Goal: Task Accomplishment & Management: Manage account settings

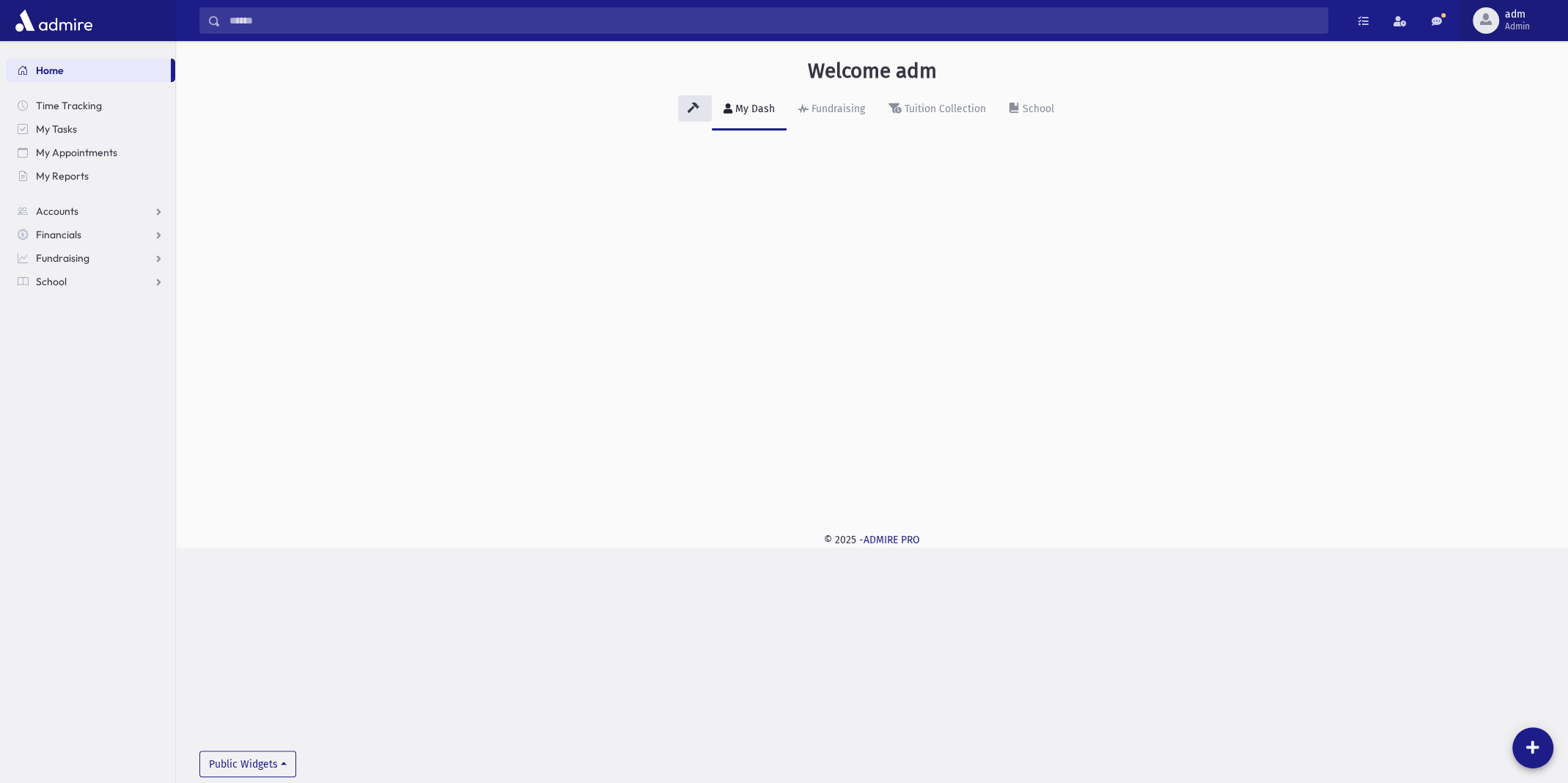
click at [1531, 18] on span "adm Admin" at bounding box center [1524, 21] width 49 height 23
click at [1492, 210] on link "Manage Logins" at bounding box center [1507, 216] width 117 height 27
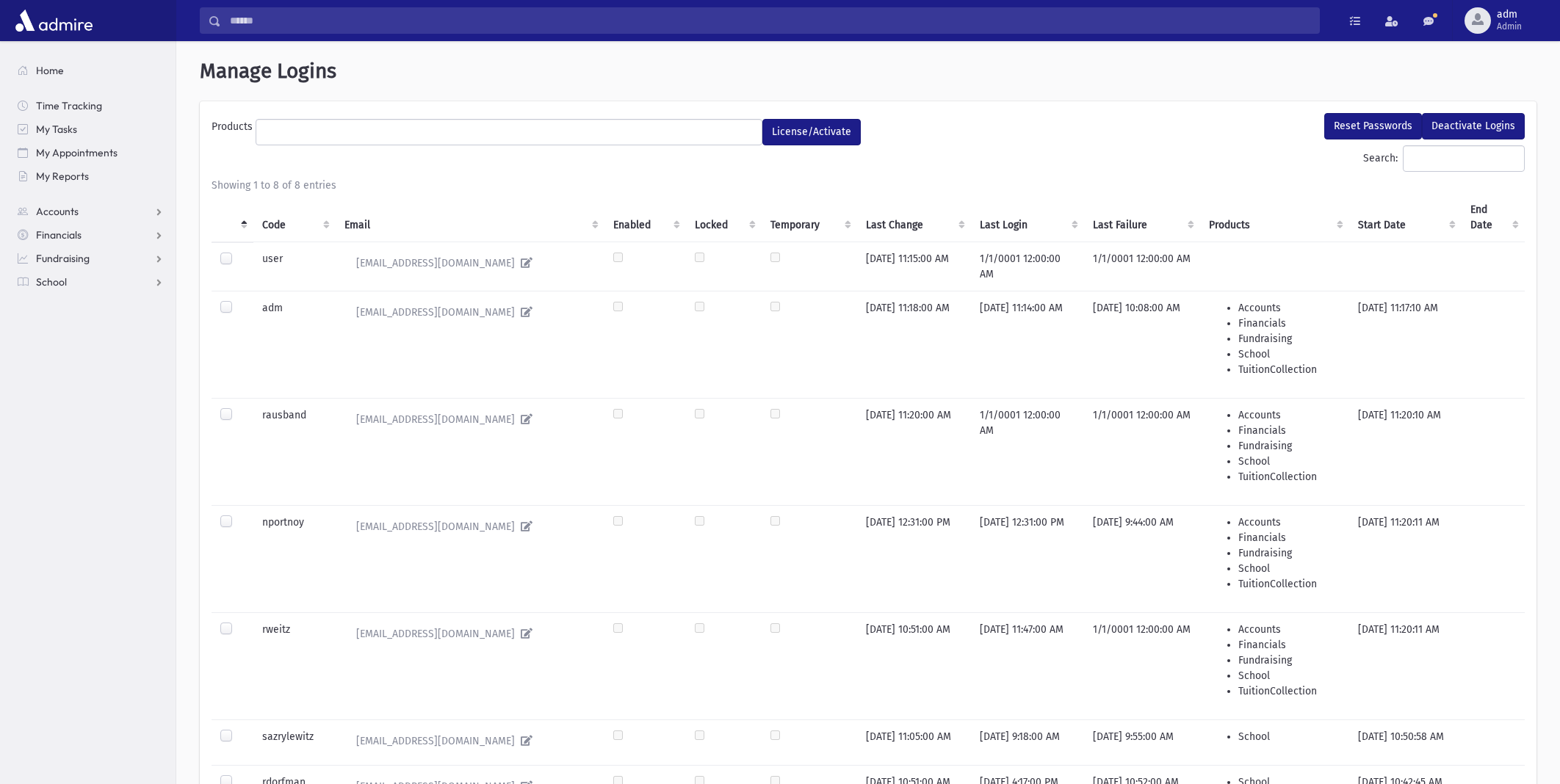
select select
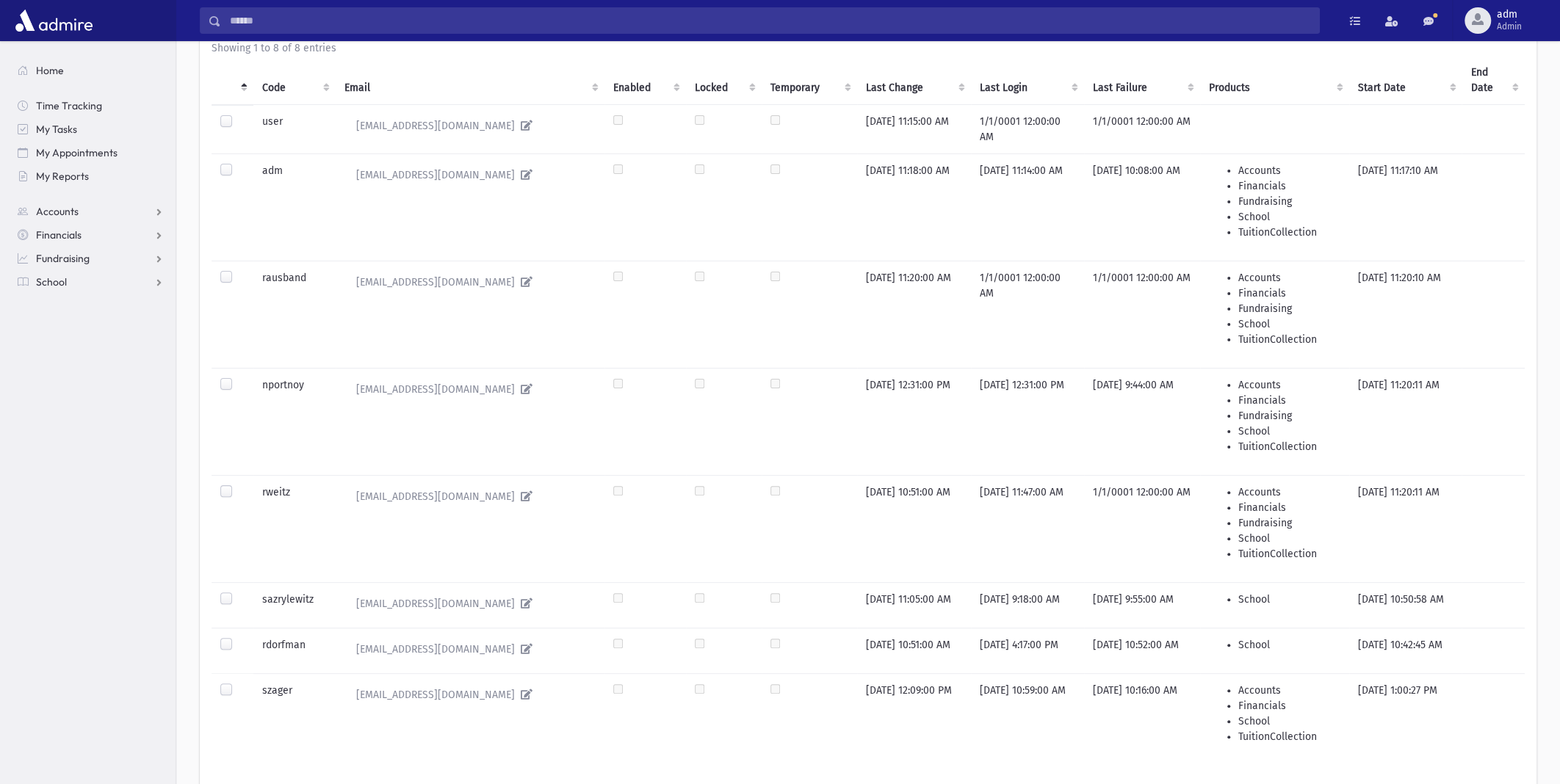
scroll to position [147, 0]
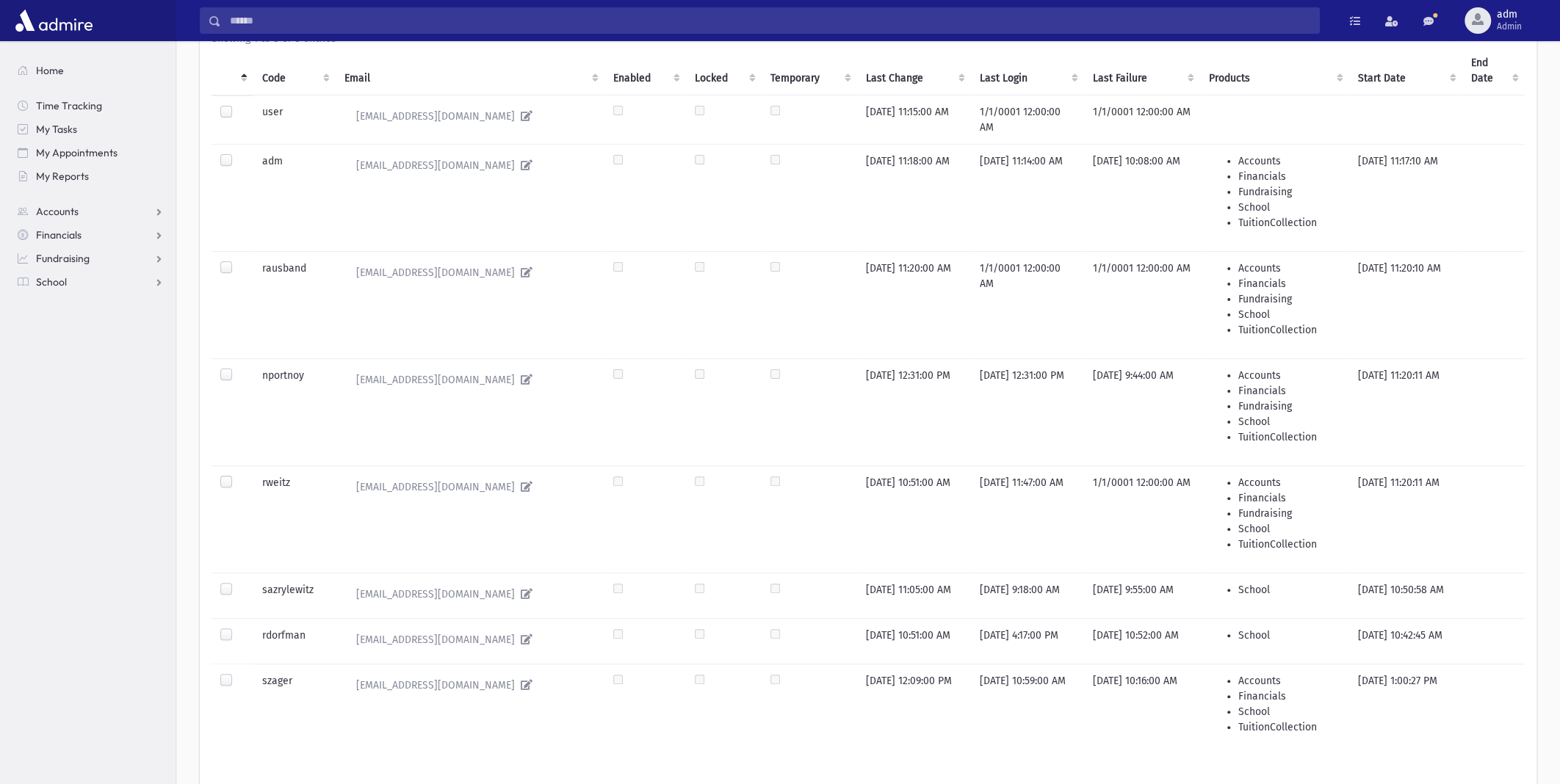
click at [238, 582] on label at bounding box center [238, 582] width 0 height 0
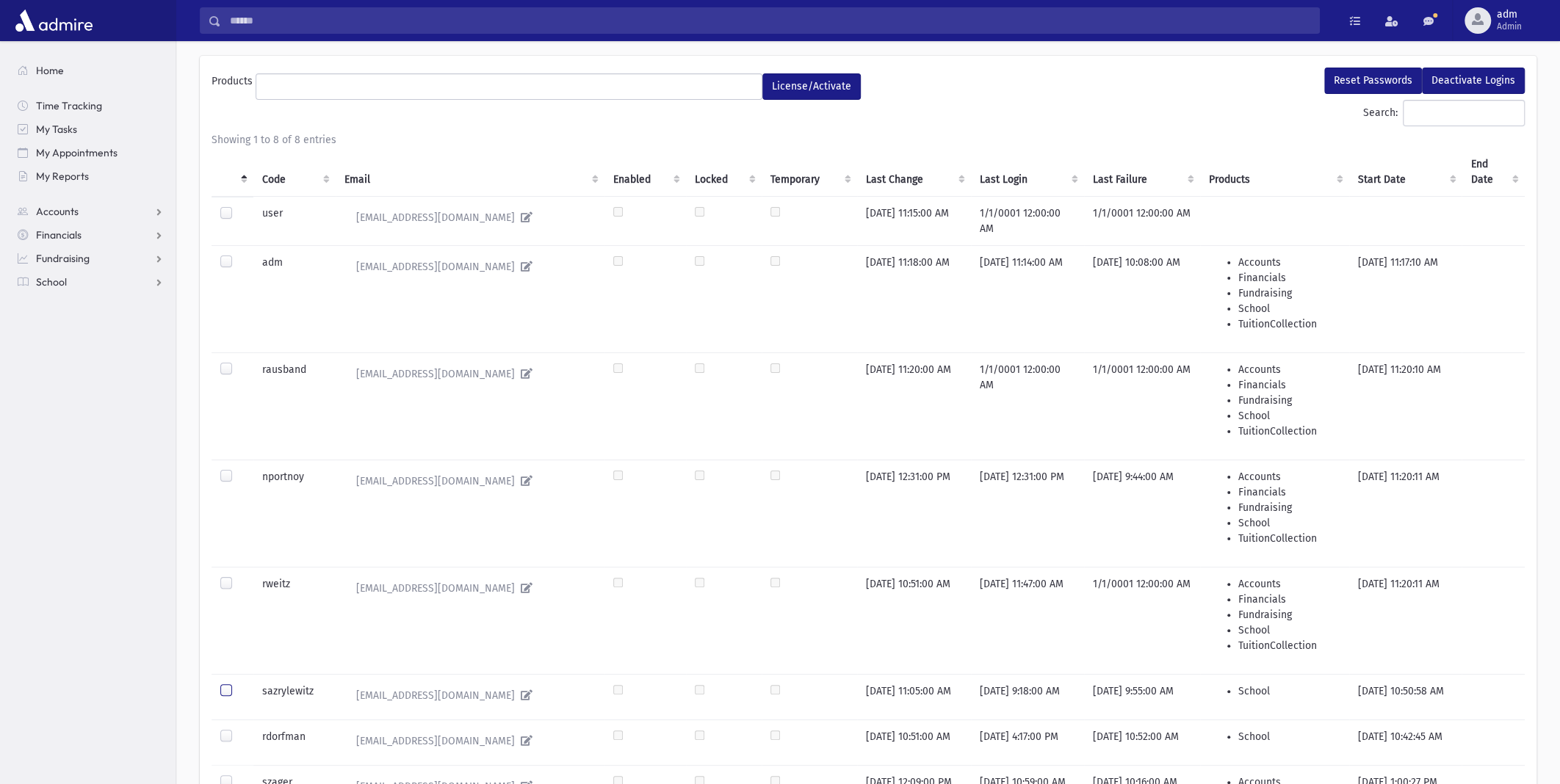
scroll to position [0, 0]
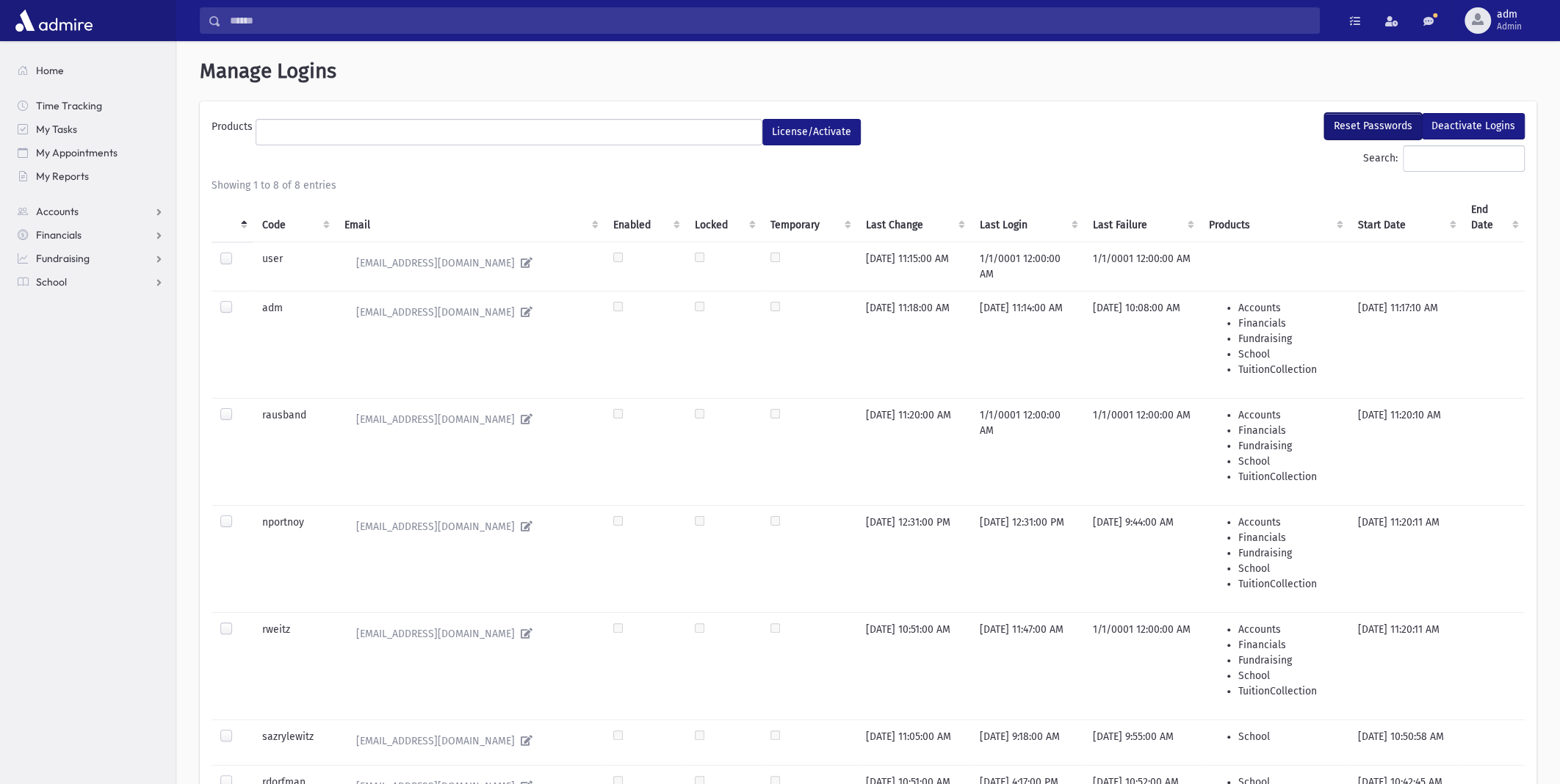
click at [1364, 132] on button "Reset Passwords" at bounding box center [1373, 126] width 97 height 26
select select
click at [1372, 125] on button "Reset Passwords" at bounding box center [1373, 126] width 97 height 26
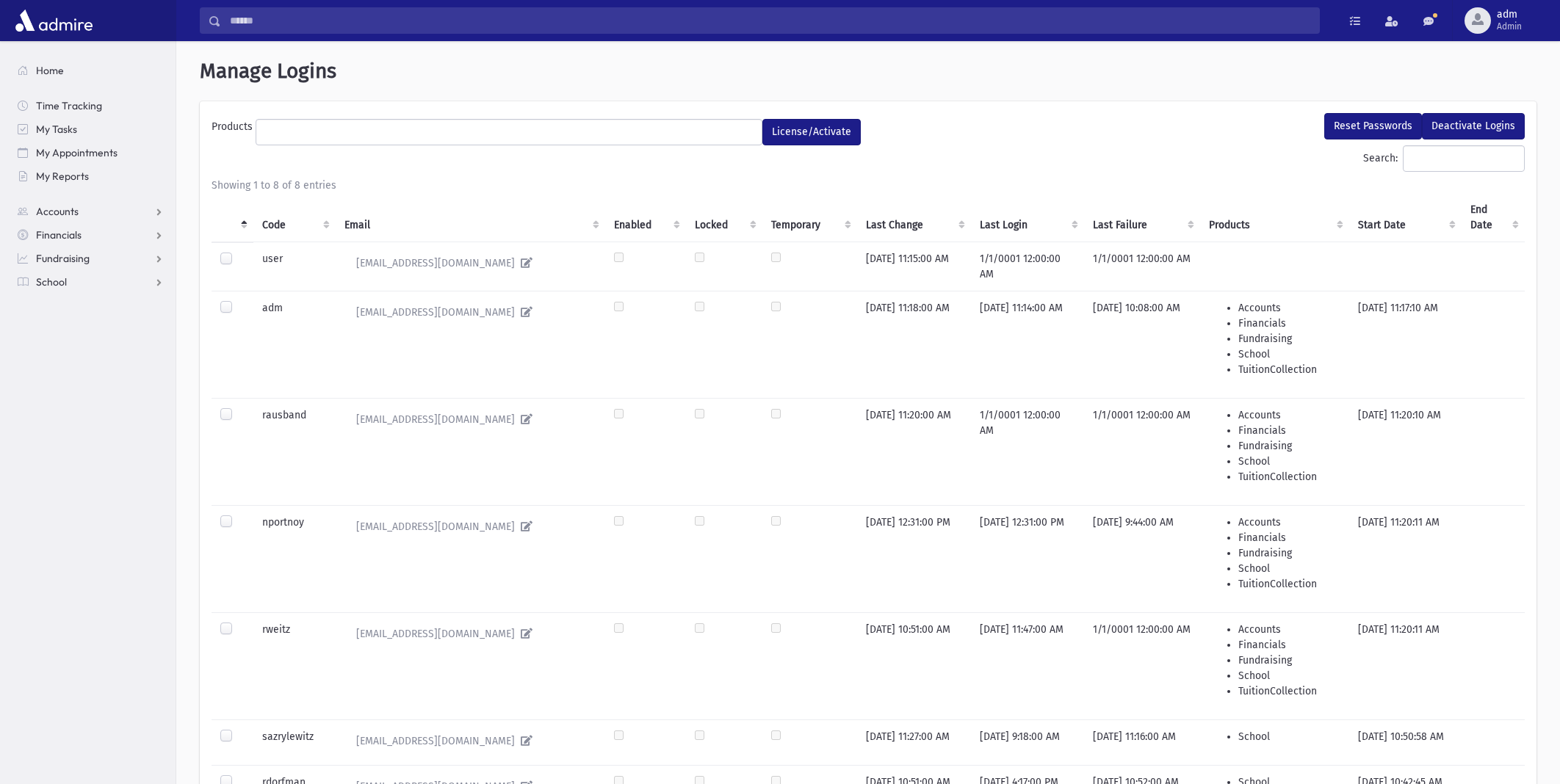
select select
